Goal: Task Accomplishment & Management: Use online tool/utility

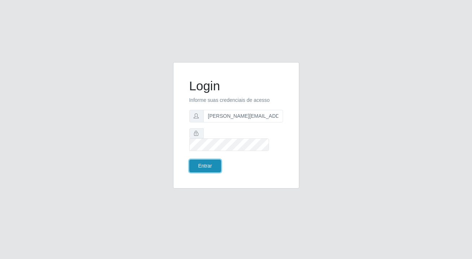
click at [203, 162] on button "Entrar" at bounding box center [205, 165] width 32 height 13
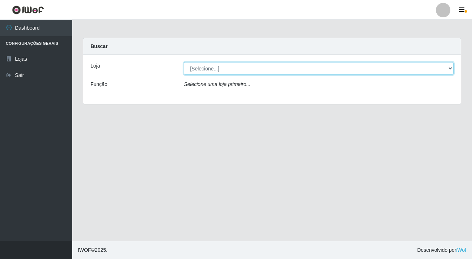
click at [207, 71] on select "[Selecione...] Rede Potiguar 2 - Macaíba" at bounding box center [319, 68] width 270 height 13
select select "101"
click at [184, 62] on select "[Selecione...] Rede Potiguar 2 - Macaíba" at bounding box center [319, 68] width 270 height 13
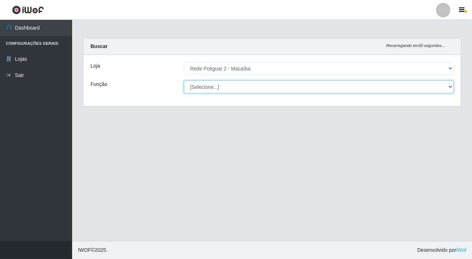
drag, startPoint x: 207, startPoint y: 74, endPoint x: 212, endPoint y: 85, distance: 12.0
click at [212, 85] on select "[Selecione...] ASG ASG + ASG ++ Auxiliar de Estoque Balconista Embalador Reposi…" at bounding box center [319, 86] width 270 height 13
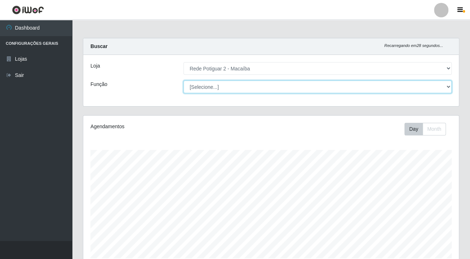
scroll to position [150, 375]
select select "1"
click at [184, 80] on select "[Selecione...] ASG ASG + ASG ++ Auxiliar de Estoque Balconista Embalador Reposi…" at bounding box center [318, 86] width 268 height 13
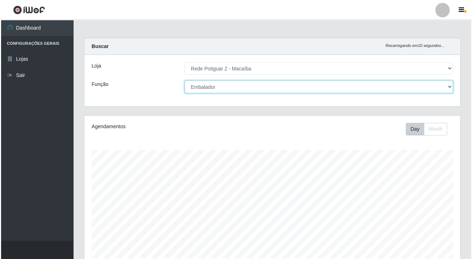
scroll to position [196, 0]
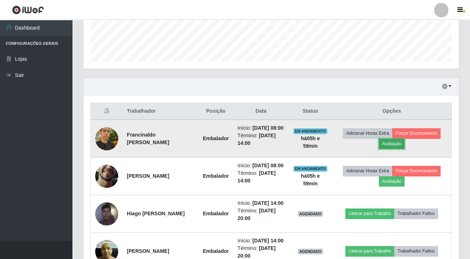
click at [392, 145] on button "Avaliação" at bounding box center [392, 143] width 26 height 10
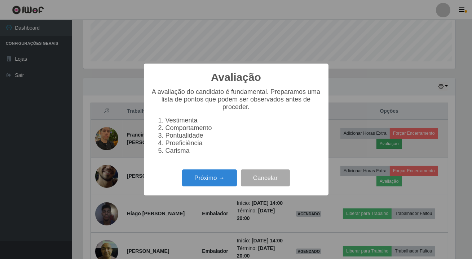
scroll to position [150, 372]
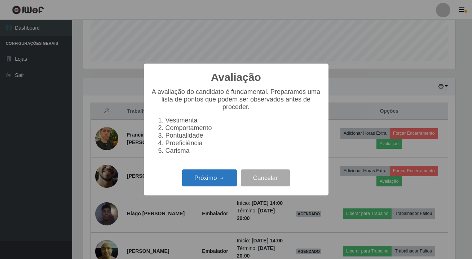
click at [223, 186] on button "Próximo →" at bounding box center [209, 177] width 55 height 17
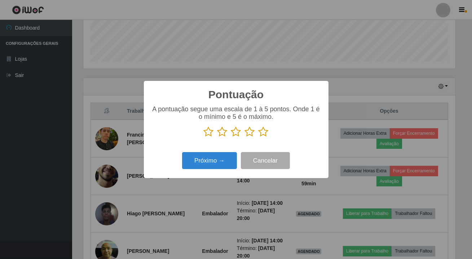
drag, startPoint x: 264, startPoint y: 132, endPoint x: 261, endPoint y: 136, distance: 4.7
click at [264, 132] on icon at bounding box center [264, 131] width 10 height 11
click at [259, 137] on input "radio" at bounding box center [259, 137] width 0 height 0
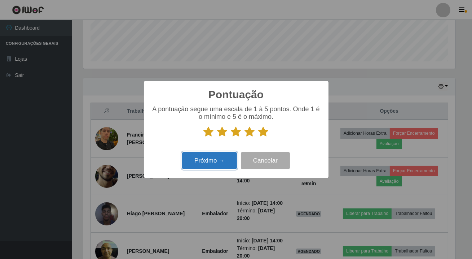
click at [227, 154] on button "Próximo →" at bounding box center [209, 160] width 55 height 17
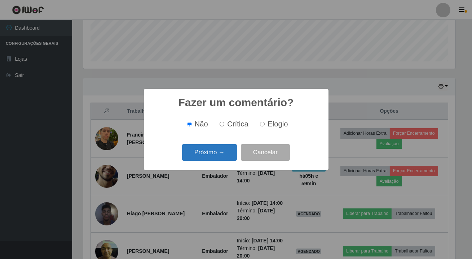
click at [227, 156] on button "Próximo →" at bounding box center [209, 152] width 55 height 17
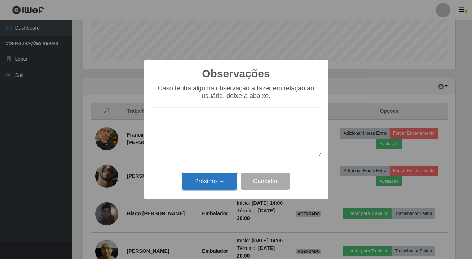
click at [224, 178] on button "Próximo →" at bounding box center [209, 181] width 55 height 17
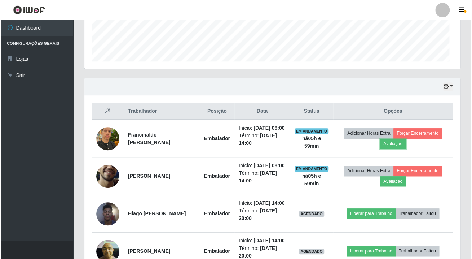
scroll to position [150, 375]
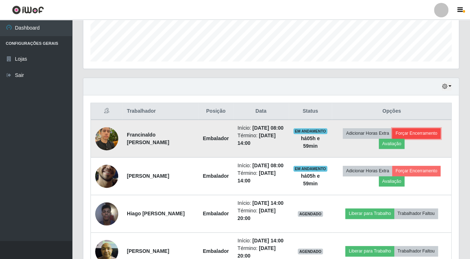
click at [413, 137] on button "Forçar Encerramento" at bounding box center [416, 133] width 48 height 10
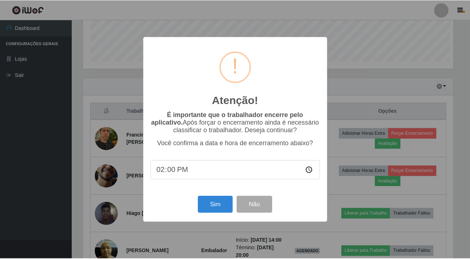
scroll to position [150, 372]
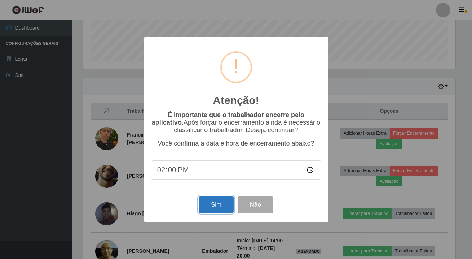
click at [206, 205] on button "Sim" at bounding box center [216, 204] width 35 height 17
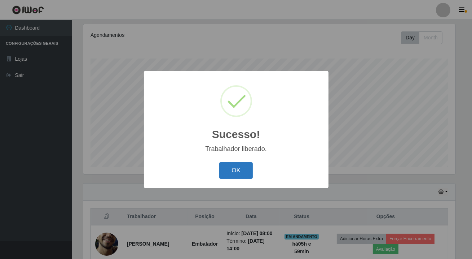
click at [222, 176] on button "OK" at bounding box center [236, 170] width 34 height 17
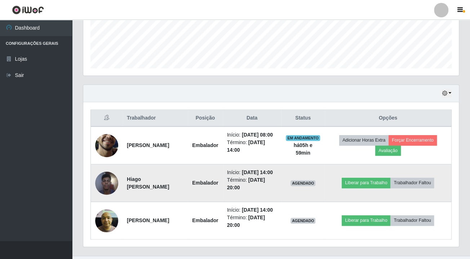
scroll to position [226, 0]
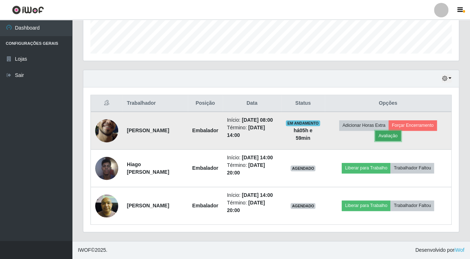
click at [389, 131] on button "Avaliação" at bounding box center [388, 136] width 26 height 10
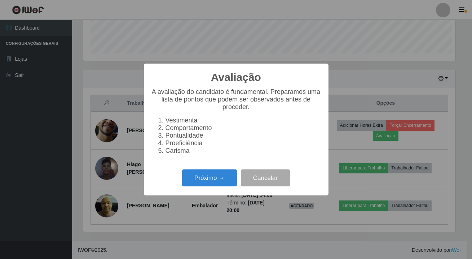
scroll to position [150, 372]
click at [209, 175] on button "Próximo →" at bounding box center [209, 177] width 55 height 17
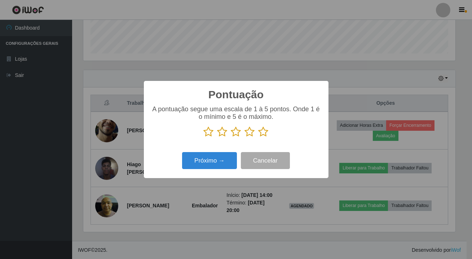
scroll to position [204, 0]
click at [262, 133] on icon at bounding box center [264, 131] width 10 height 11
click at [259, 137] on input "radio" at bounding box center [259, 137] width 0 height 0
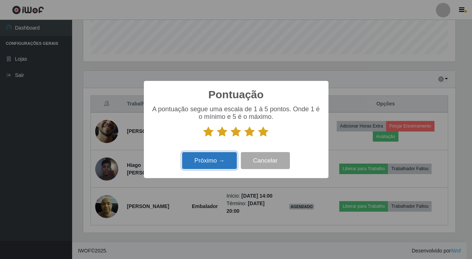
click at [226, 162] on button "Próximo →" at bounding box center [209, 160] width 55 height 17
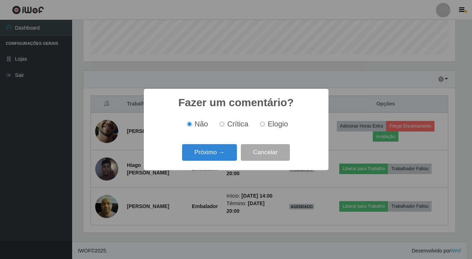
click at [226, 162] on div "Próximo → Cancelar" at bounding box center [236, 152] width 170 height 21
click at [225, 153] on button "Próximo →" at bounding box center [209, 152] width 55 height 17
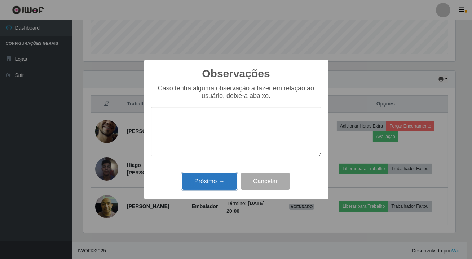
click at [219, 176] on button "Próximo →" at bounding box center [209, 181] width 55 height 17
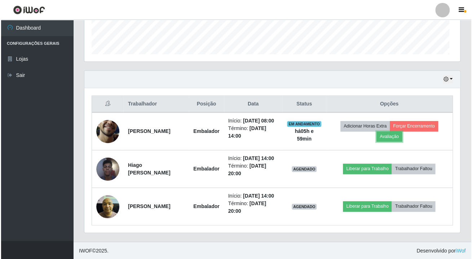
scroll to position [150, 375]
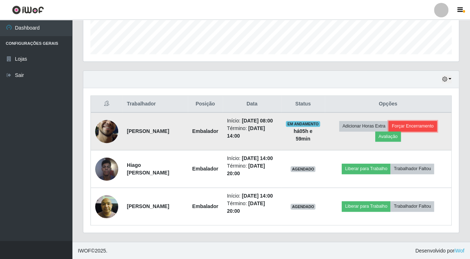
click at [420, 127] on button "Forçar Encerramento" at bounding box center [413, 126] width 48 height 10
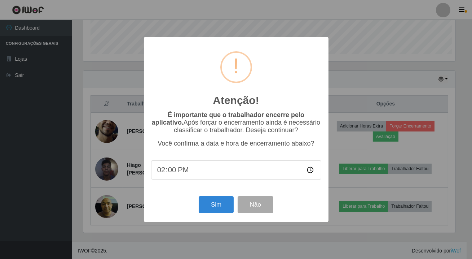
scroll to position [150, 372]
click at [208, 211] on button "Sim" at bounding box center [216, 204] width 35 height 17
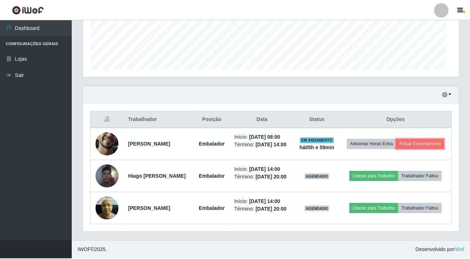
scroll to position [0, 0]
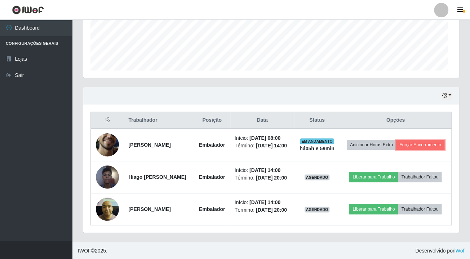
click at [208, 211] on td "Embalador" at bounding box center [212, 209] width 36 height 32
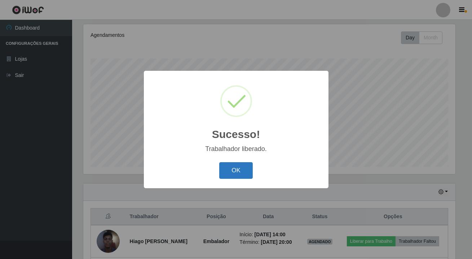
click at [238, 169] on button "OK" at bounding box center [236, 170] width 34 height 17
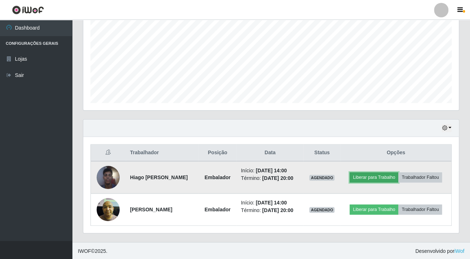
click at [388, 178] on button "Liberar para Trabalho" at bounding box center [374, 177] width 49 height 10
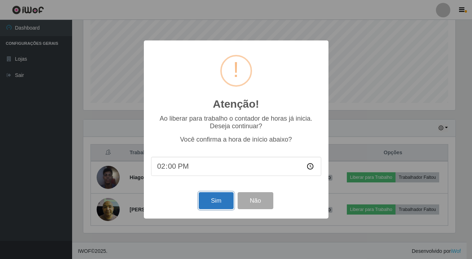
click at [222, 205] on button "Sim" at bounding box center [216, 200] width 35 height 17
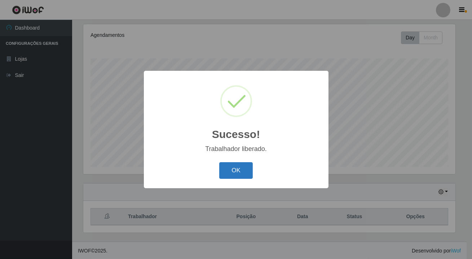
click at [240, 169] on button "OK" at bounding box center [236, 170] width 34 height 17
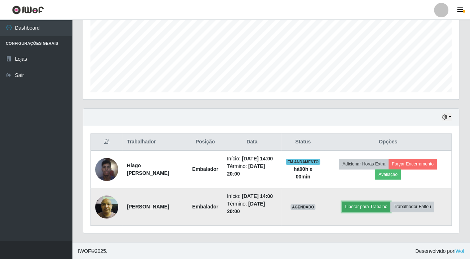
click at [359, 201] on button "Liberar para Trabalho" at bounding box center [366, 206] width 49 height 10
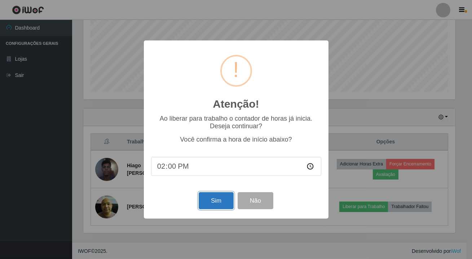
click at [225, 199] on button "Sim" at bounding box center [216, 200] width 35 height 17
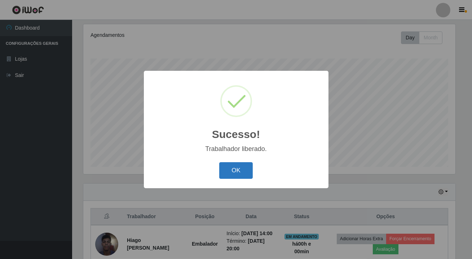
click at [230, 169] on button "OK" at bounding box center [236, 170] width 34 height 17
